Goal: Information Seeking & Learning: Learn about a topic

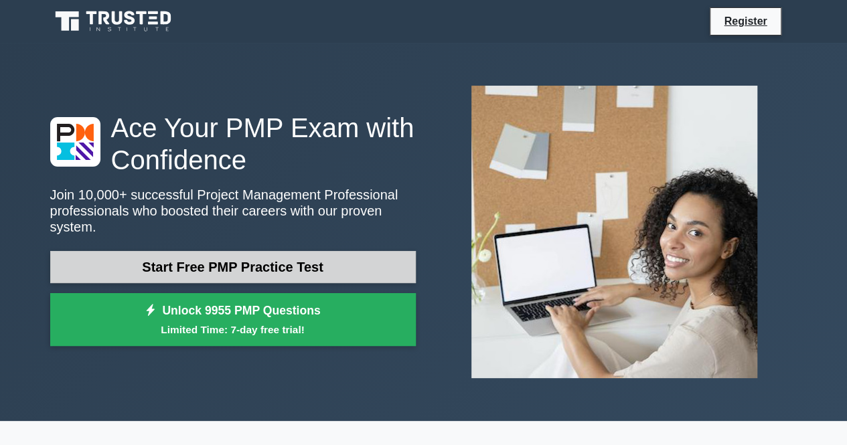
click at [252, 264] on link "Start Free PMP Practice Test" at bounding box center [232, 267] width 365 height 32
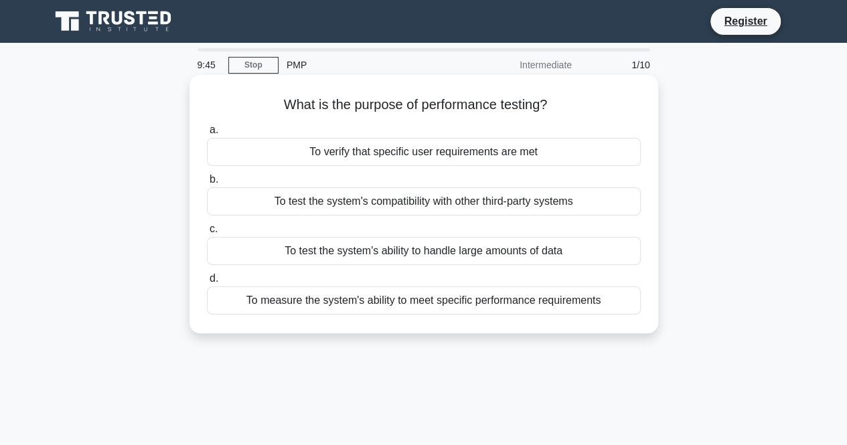
click at [422, 302] on div "To measure the system's ability to meet specific performance requirements" at bounding box center [424, 300] width 434 height 28
click at [207, 283] on input "d. To measure the system's ability to meet specific performance requirements" at bounding box center [207, 278] width 0 height 9
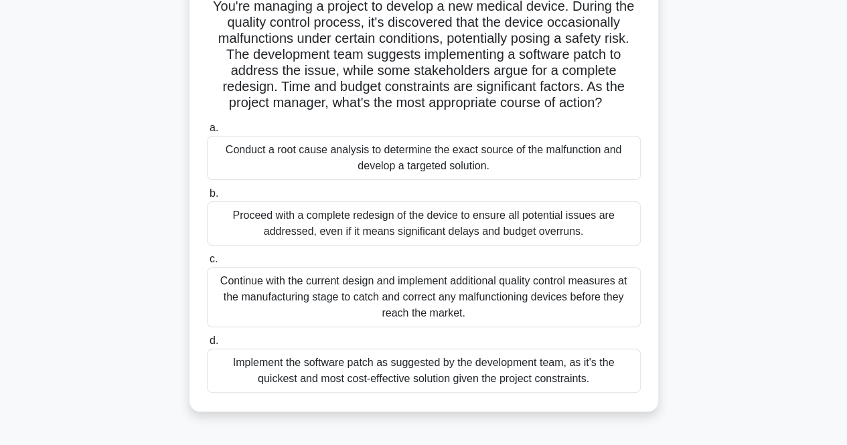
scroll to position [98, 0]
